Goal: Task Accomplishment & Management: Manage account settings

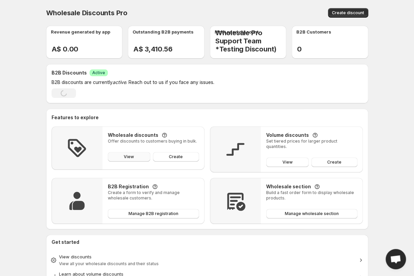
click at [131, 155] on span "View" at bounding box center [129, 156] width 10 height 5
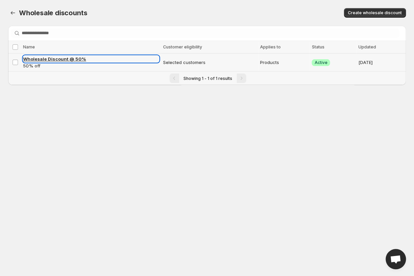
click at [108, 60] on link "Wholesale Discount @ 50%" at bounding box center [91, 59] width 136 height 7
select select "********"
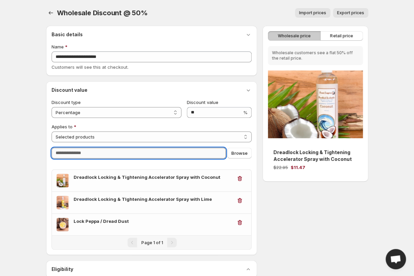
click at [94, 153] on input "Query" at bounding box center [139, 153] width 175 height 11
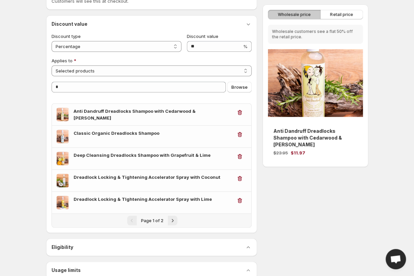
scroll to position [70, 0]
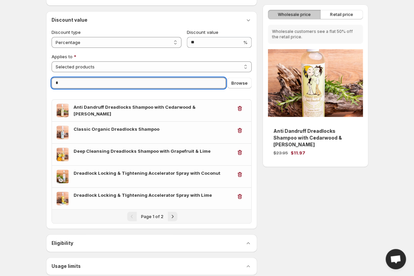
click at [74, 82] on input "*" at bounding box center [139, 83] width 175 height 11
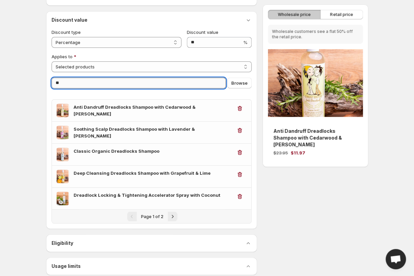
click at [84, 84] on input "**" at bounding box center [139, 83] width 175 height 11
type input "*"
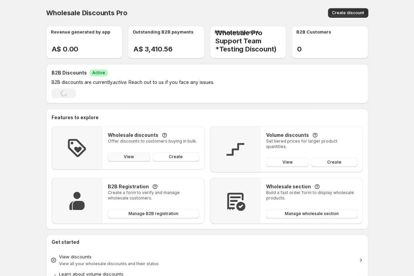
click at [128, 157] on span "View" at bounding box center [129, 156] width 10 height 5
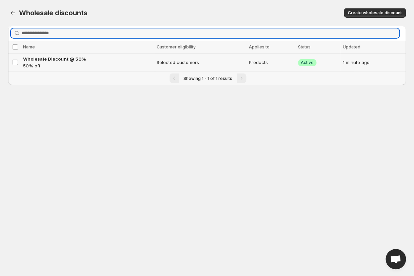
click at [122, 64] on p "50% off" at bounding box center [88, 65] width 130 height 7
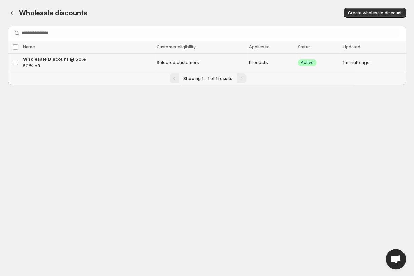
select select "********"
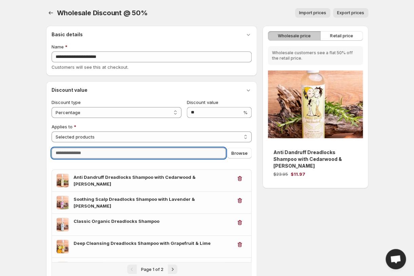
click at [95, 156] on input "Query" at bounding box center [139, 153] width 175 height 11
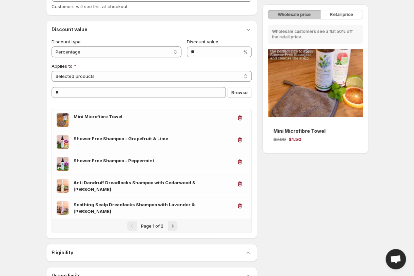
scroll to position [81, 0]
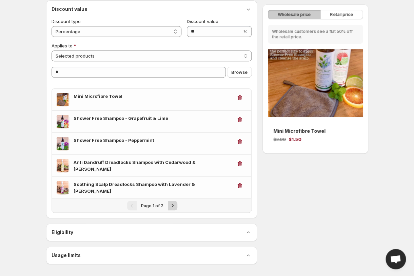
click at [175, 206] on button "Next" at bounding box center [172, 205] width 9 height 9
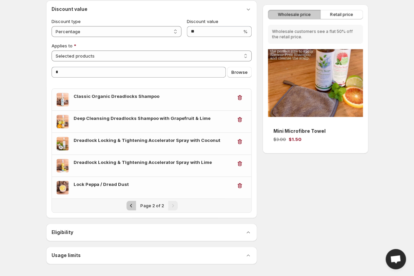
click at [131, 206] on icon "Previous" at bounding box center [131, 205] width 7 height 7
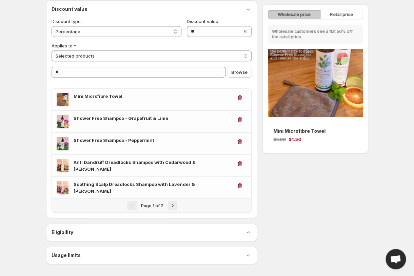
click at [174, 205] on icon "Next" at bounding box center [172, 205] width 7 height 7
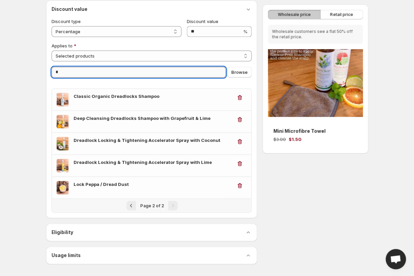
drag, startPoint x: 83, startPoint y: 73, endPoint x: 22, endPoint y: 63, distance: 61.8
click at [52, 67] on input "*" at bounding box center [139, 72] width 175 height 11
type input "*"
